Goal: Navigation & Orientation: Find specific page/section

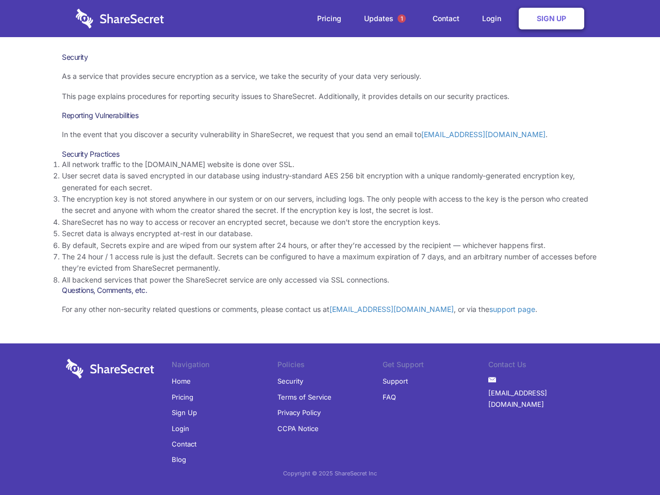
click at [330, 247] on li "By default, Secrets expire and are wiped from our system after 24 hours, or aft…" at bounding box center [330, 245] width 536 height 11
click at [401, 19] on span "1" at bounding box center [401, 18] width 8 height 8
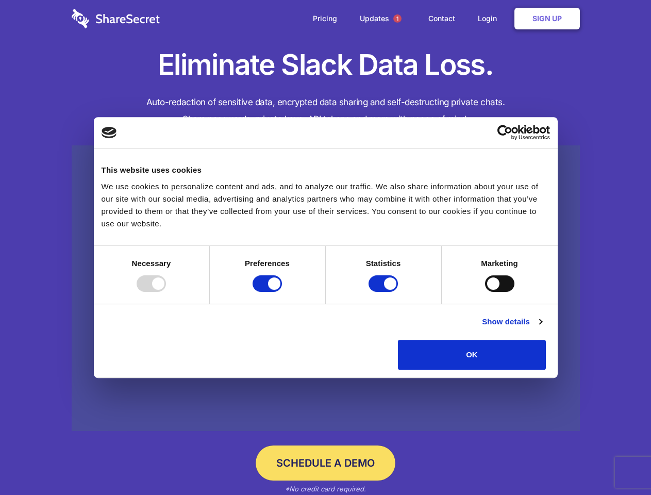
click at [166, 292] on div at bounding box center [151, 283] width 29 height 16
click at [282, 292] on input "Preferences" at bounding box center [266, 283] width 29 height 16
checkbox input "false"
click at [384, 292] on input "Statistics" at bounding box center [382, 283] width 29 height 16
checkbox input "false"
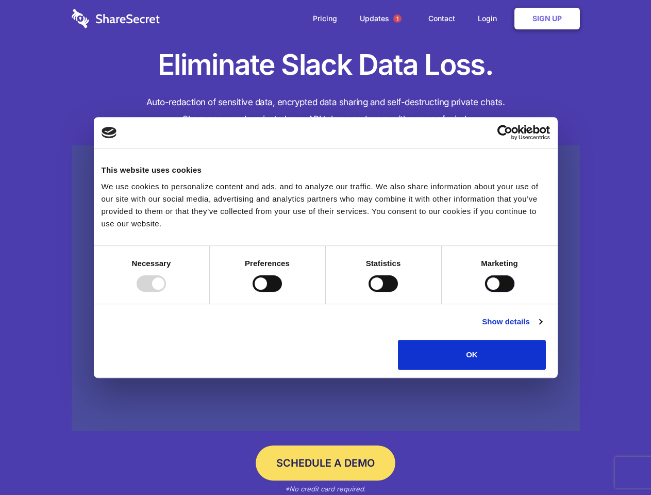
click at [485, 292] on input "Marketing" at bounding box center [499, 283] width 29 height 16
checkbox input "true"
click at [542, 328] on link "Show details" at bounding box center [512, 321] width 60 height 12
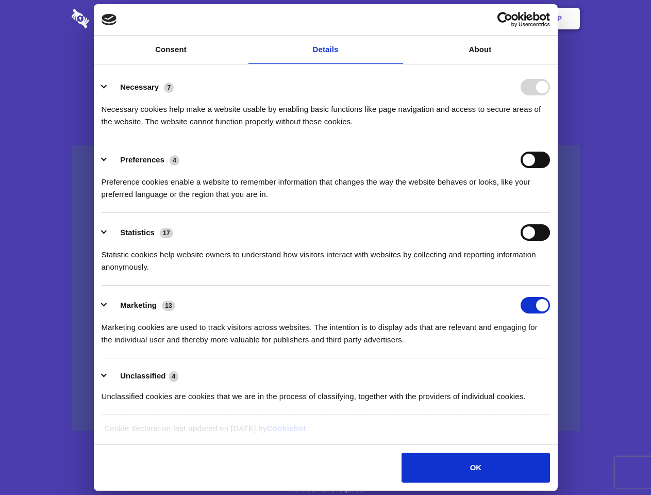
click at [550, 140] on li "Necessary 7 Necessary cookies help make a website usable by enabling basic func…" at bounding box center [326, 103] width 448 height 73
click at [397, 19] on span "1" at bounding box center [397, 18] width 8 height 8
